Goal: Task Accomplishment & Management: Use online tool/utility

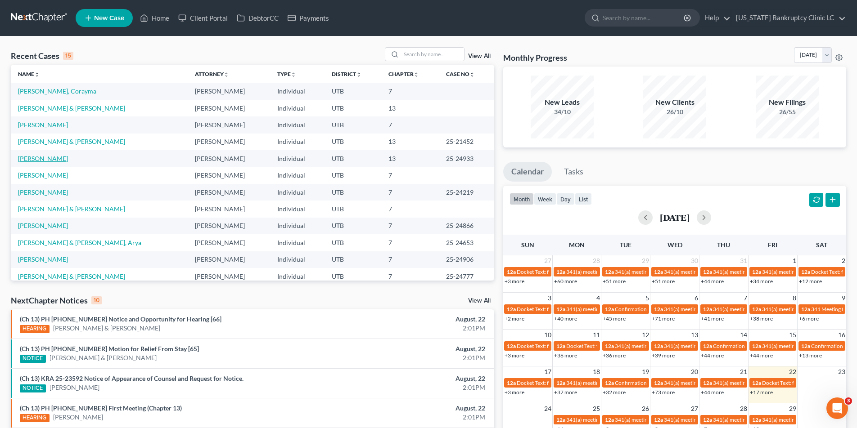
click at [32, 158] on link "[PERSON_NAME]" at bounding box center [43, 159] width 50 height 8
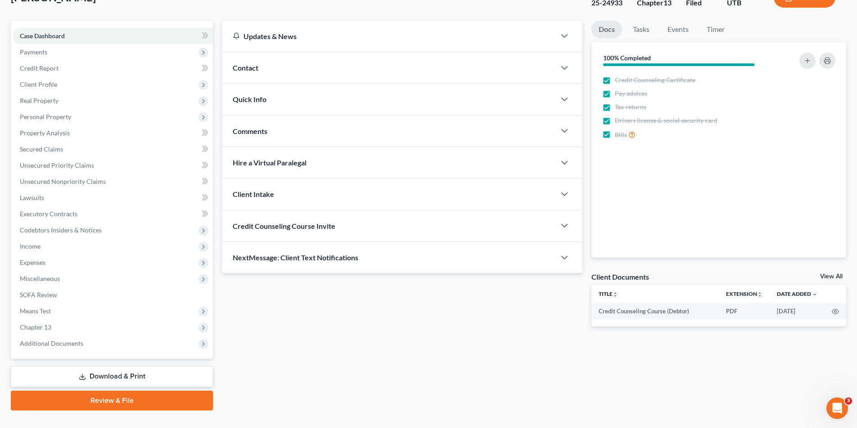
scroll to position [82, 0]
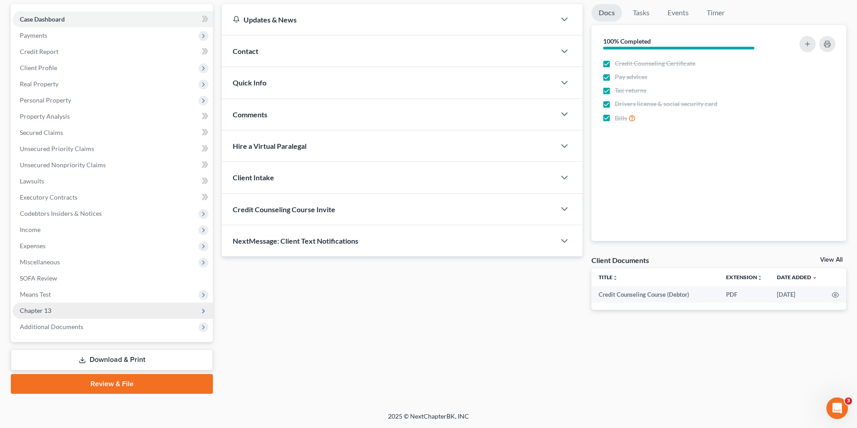
click at [53, 311] on span "Chapter 13" at bounding box center [113, 311] width 200 height 16
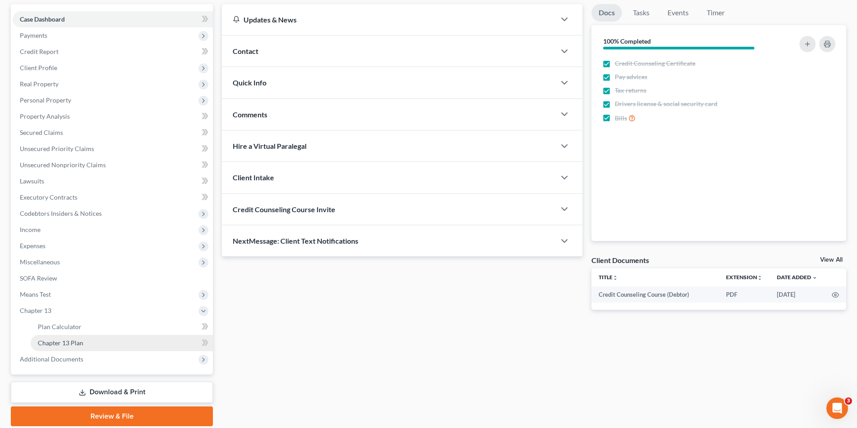
click at [48, 343] on span "Chapter 13 Plan" at bounding box center [60, 343] width 45 height 8
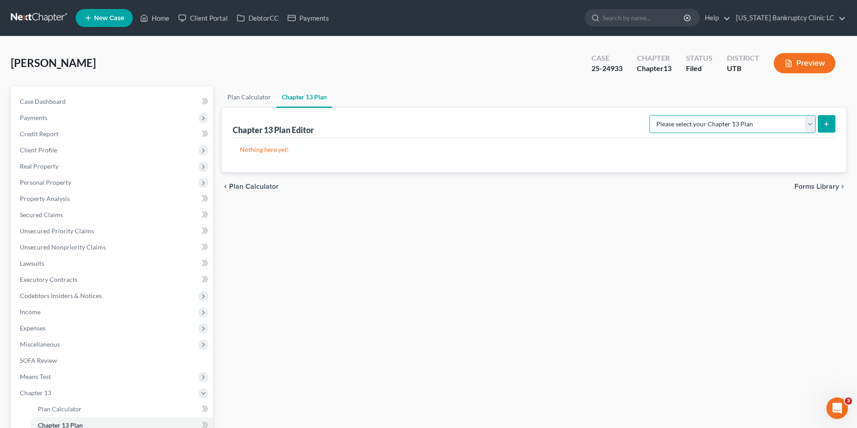
click at [812, 120] on select "Please select your Chapter 13 Plan Chapter 13 Plan - [US_STATE] Bankruptcy Clin…" at bounding box center [732, 124] width 166 height 18
select select "0"
click at [669, 115] on select "Please select your Chapter 13 Plan Chapter 13 Plan - [US_STATE] Bankruptcy Clin…" at bounding box center [732, 124] width 166 height 18
click at [828, 123] on icon "submit" at bounding box center [826, 124] width 7 height 7
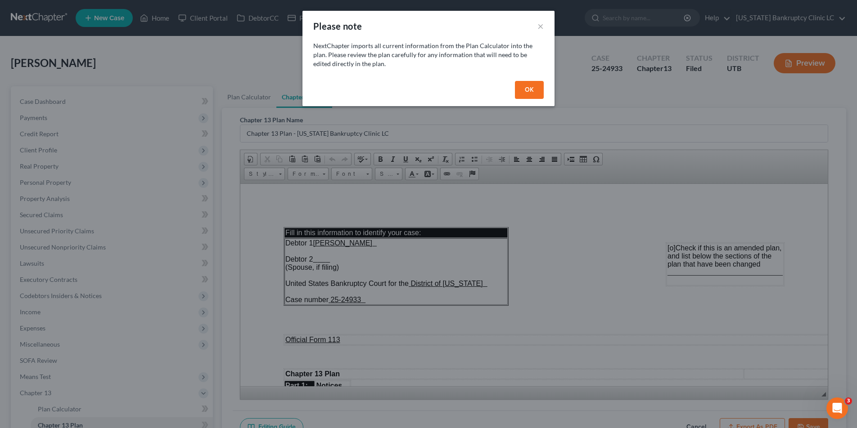
click at [532, 89] on button "OK" at bounding box center [529, 90] width 29 height 18
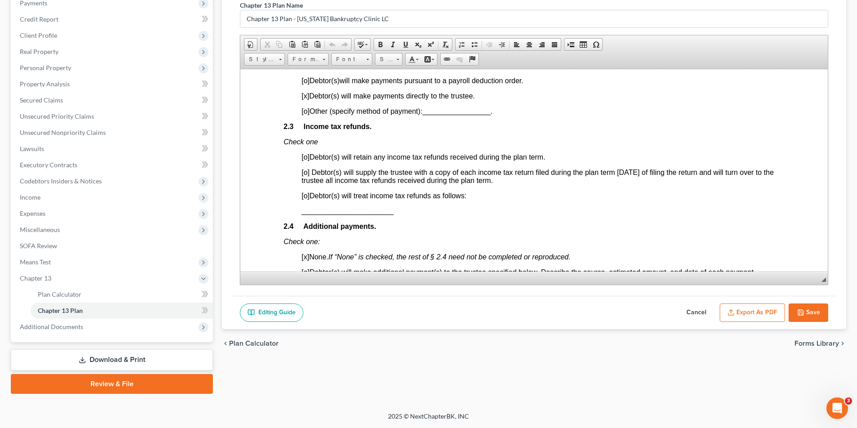
scroll to position [618, 0]
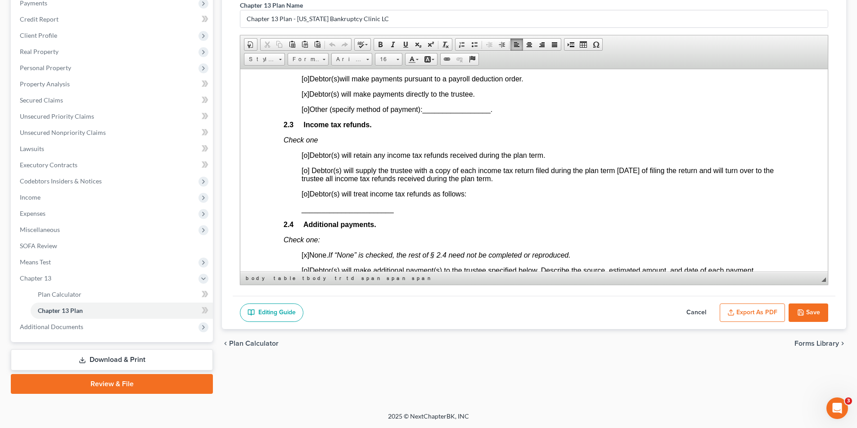
click at [307, 157] on span "[o]" at bounding box center [306, 155] width 8 height 8
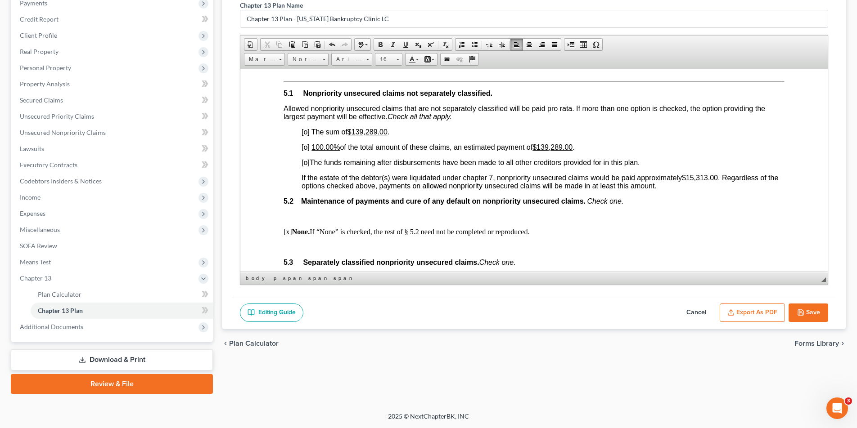
scroll to position [1688, 0]
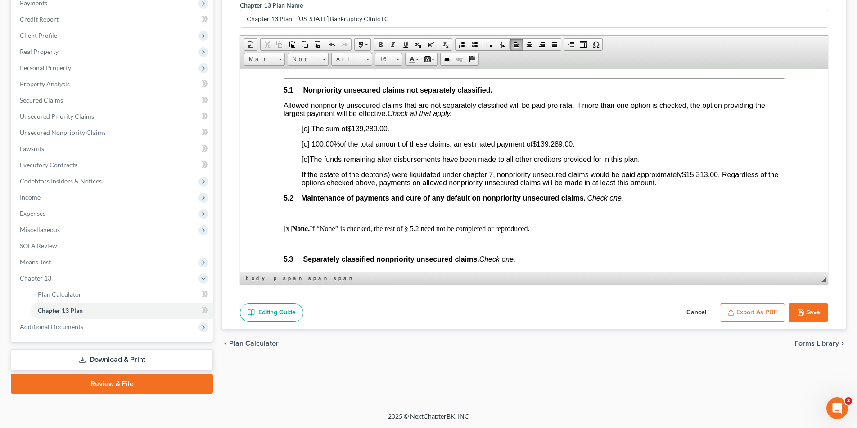
click at [307, 144] on span "[o]" at bounding box center [306, 144] width 8 height 8
drag, startPoint x: 378, startPoint y: 128, endPoint x: 354, endPoint y: 128, distance: 23.9
click at [354, 128] on u "$139,289.00" at bounding box center [367, 129] width 40 height 8
drag, startPoint x: 711, startPoint y: 174, endPoint x: 691, endPoint y: 174, distance: 19.8
click at [691, 174] on u "$15,313.00" at bounding box center [700, 175] width 36 height 8
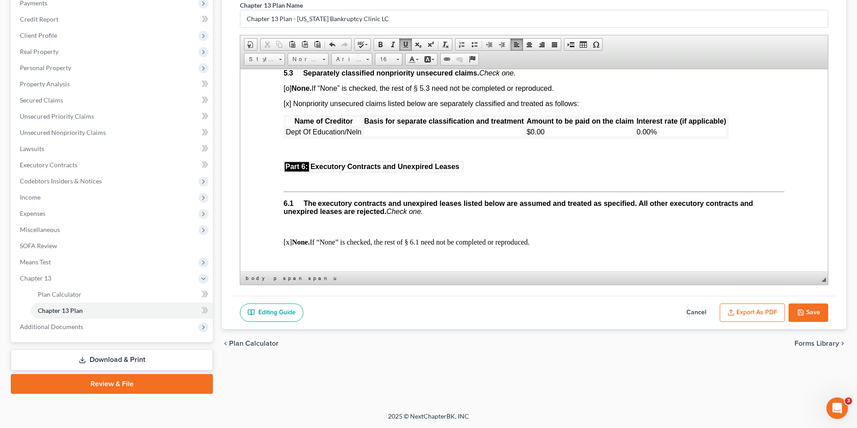
scroll to position [1876, 0]
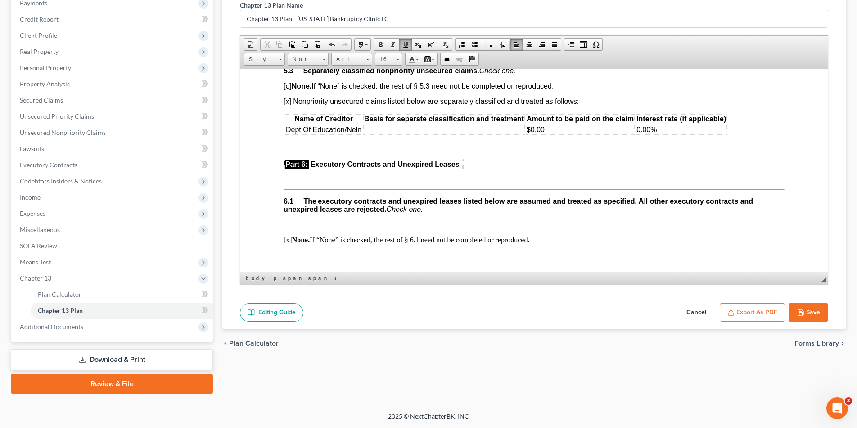
click at [288, 86] on span "[o] None. If “None” is checked, the rest of § 5.3 need not be completed or repr…" at bounding box center [419, 86] width 270 height 8
click at [289, 101] on span "[x] Nonpriority unsecured claims listed below are separately classified and tre…" at bounding box center [431, 101] width 295 height 8
drag, startPoint x: 661, startPoint y: 129, endPoint x: 285, endPoint y: 131, distance: 376.3
click at [285, 131] on tr "Dept Of Education/Neln $0.00 0.00%" at bounding box center [506, 130] width 442 height 10
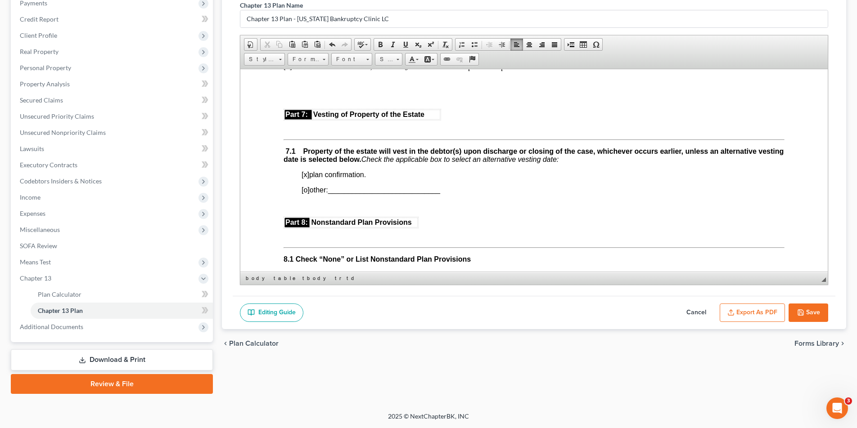
scroll to position [2047, 0]
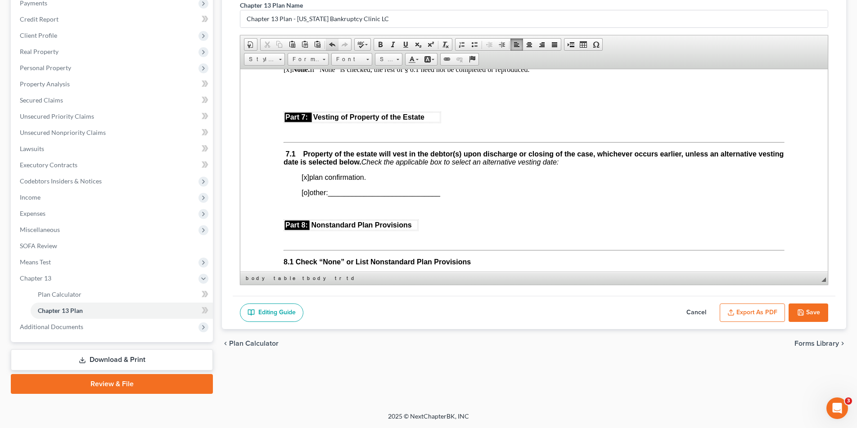
click at [331, 45] on span at bounding box center [332, 44] width 7 height 7
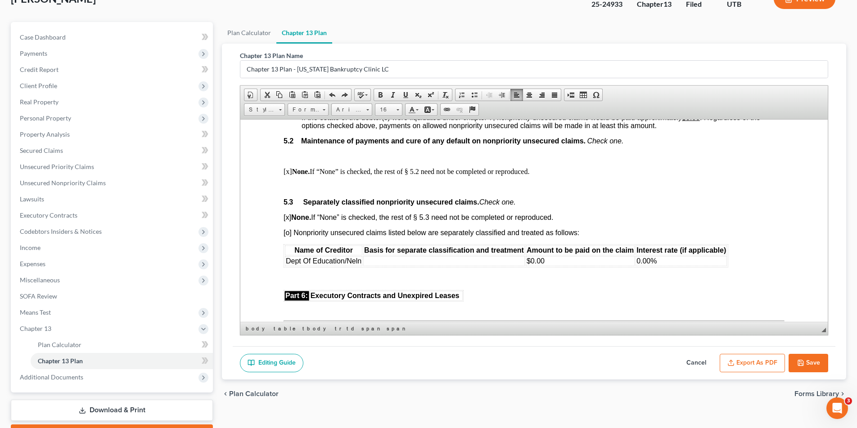
scroll to position [0, 0]
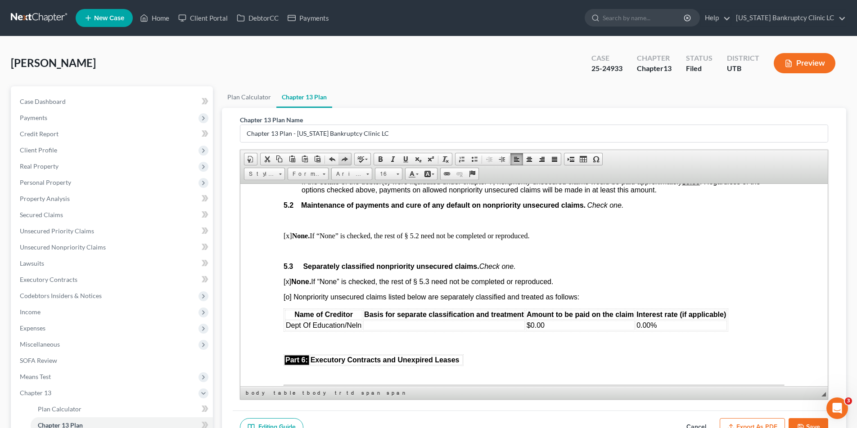
click at [345, 160] on span at bounding box center [344, 159] width 7 height 7
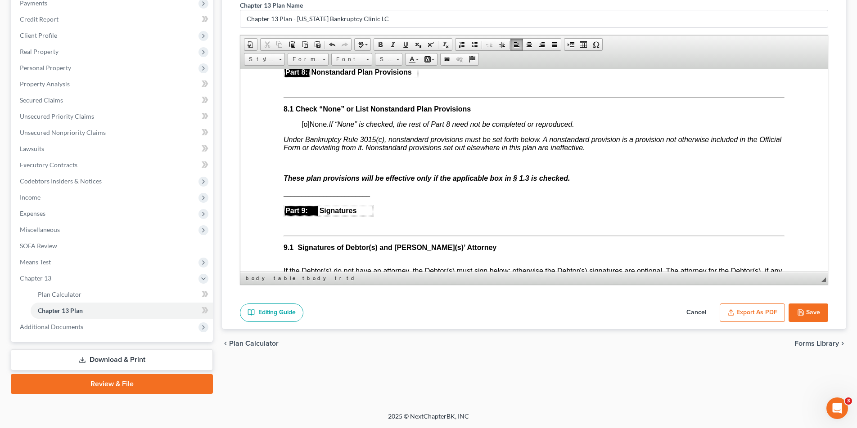
scroll to position [2200, 0]
click at [286, 161] on p at bounding box center [534, 162] width 501 height 8
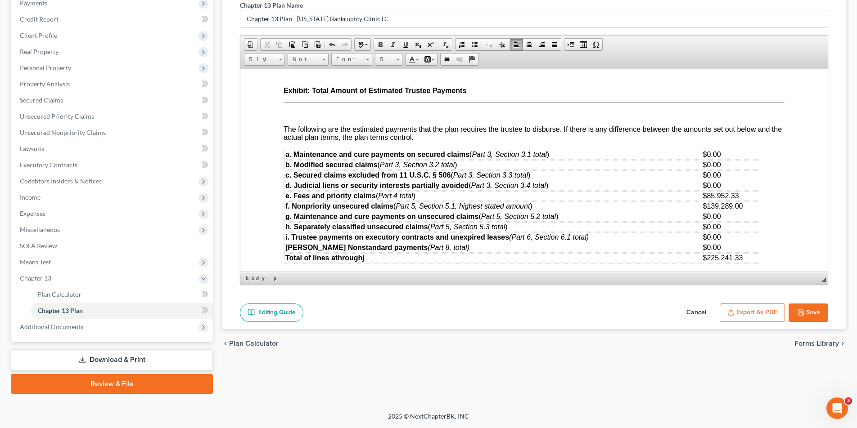
scroll to position [3331, 0]
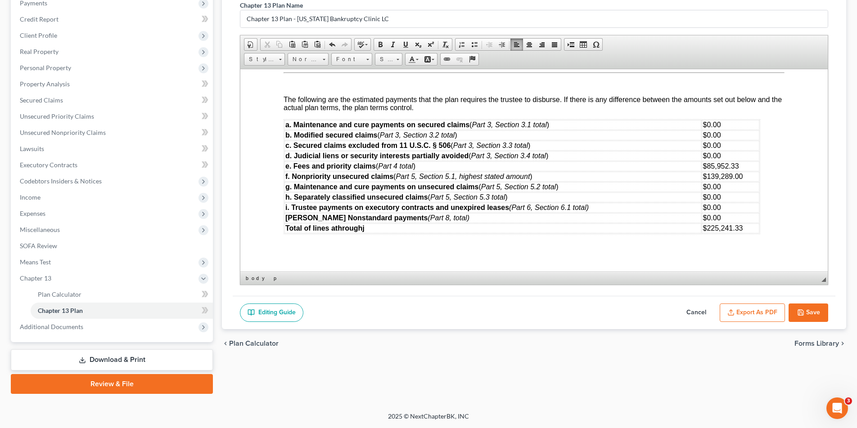
click at [748, 309] on button "Export as PDF" at bounding box center [752, 313] width 65 height 19
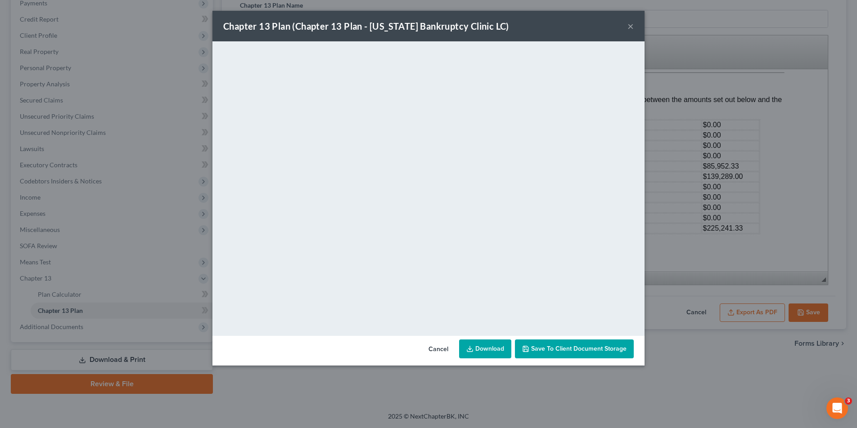
click at [490, 347] on link "Download" at bounding box center [485, 349] width 52 height 19
click at [548, 346] on span "Save to Client Document Storage" at bounding box center [578, 349] width 95 height 8
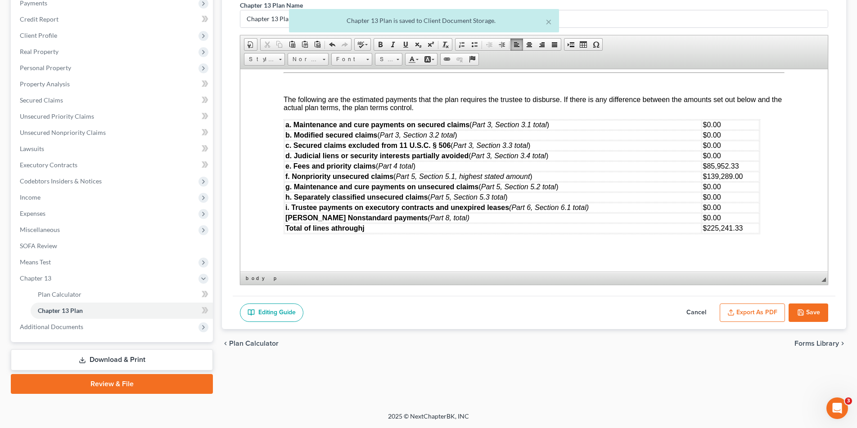
click at [815, 311] on button "Save" at bounding box center [809, 313] width 40 height 19
select select "0"
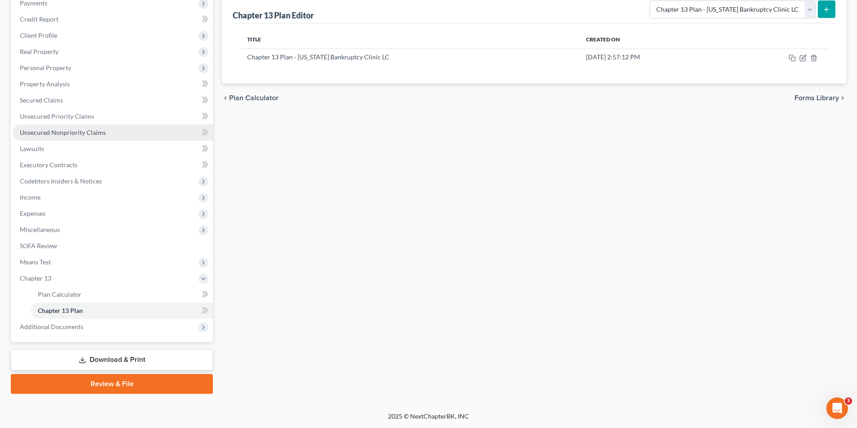
scroll to position [0, 0]
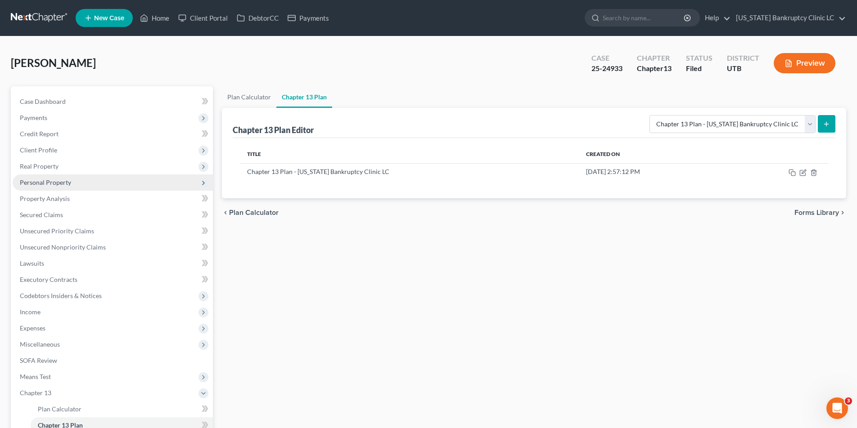
click at [57, 184] on span "Personal Property" at bounding box center [45, 183] width 51 height 8
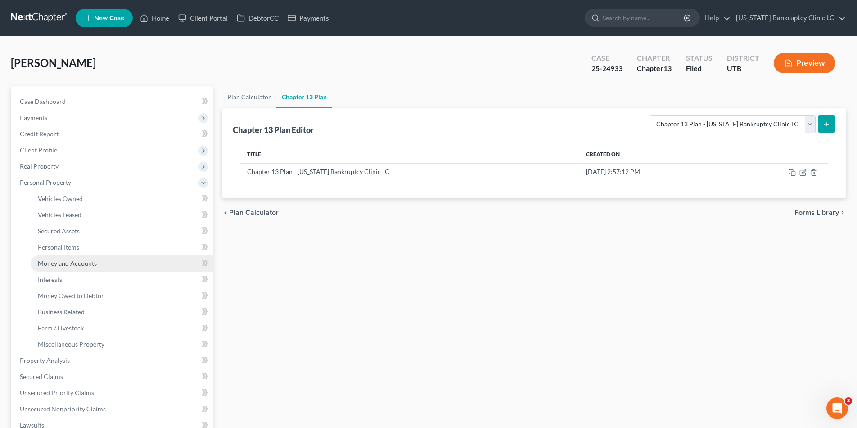
click at [55, 265] on span "Money and Accounts" at bounding box center [67, 264] width 59 height 8
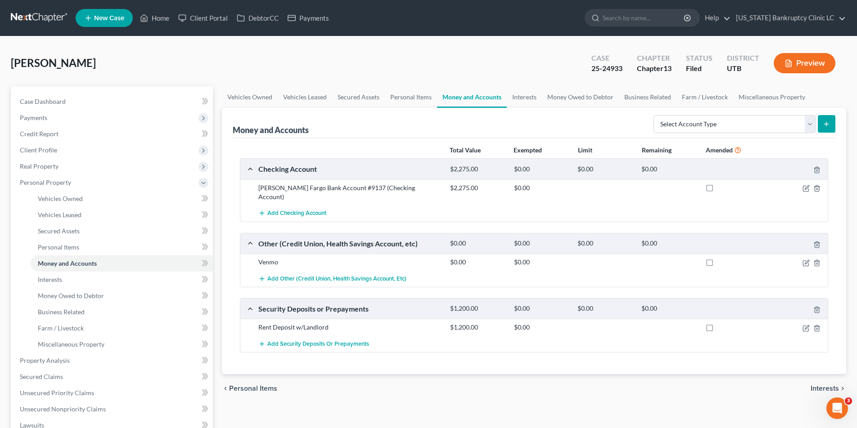
click at [43, 18] on link at bounding box center [40, 18] width 58 height 16
